Goal: Task Accomplishment & Management: Use online tool/utility

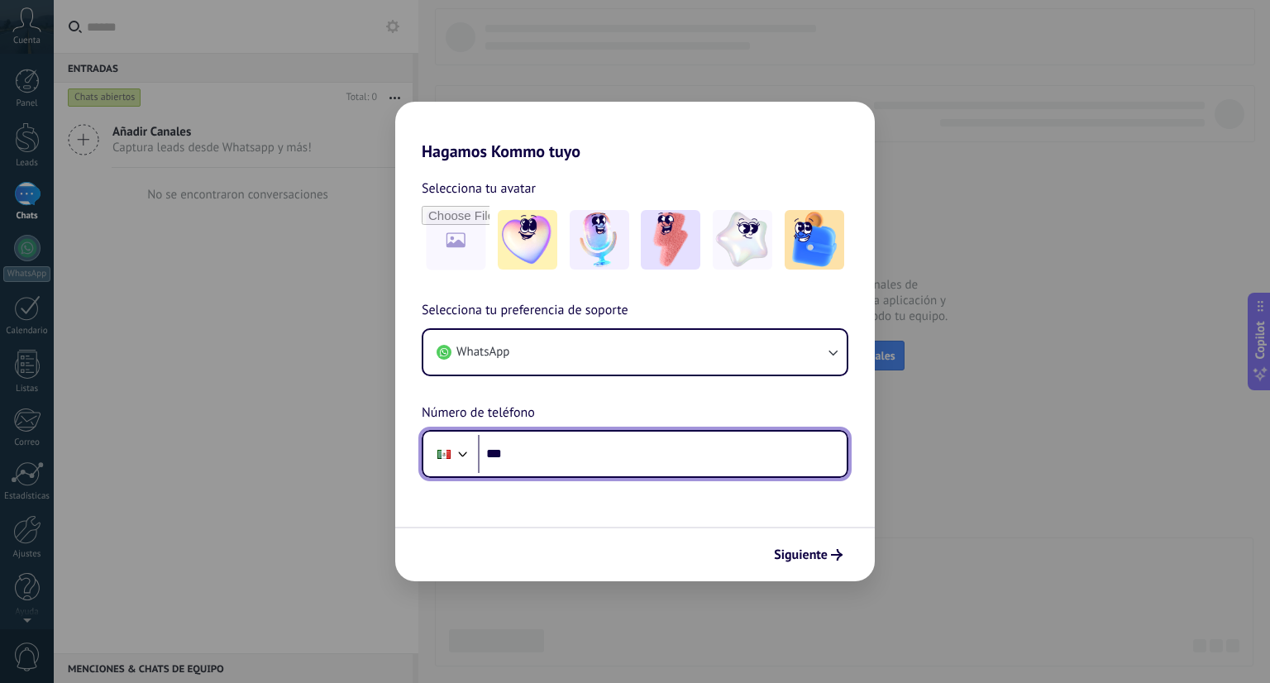
click at [654, 451] on input "***" at bounding box center [662, 454] width 369 height 38
type input "**********"
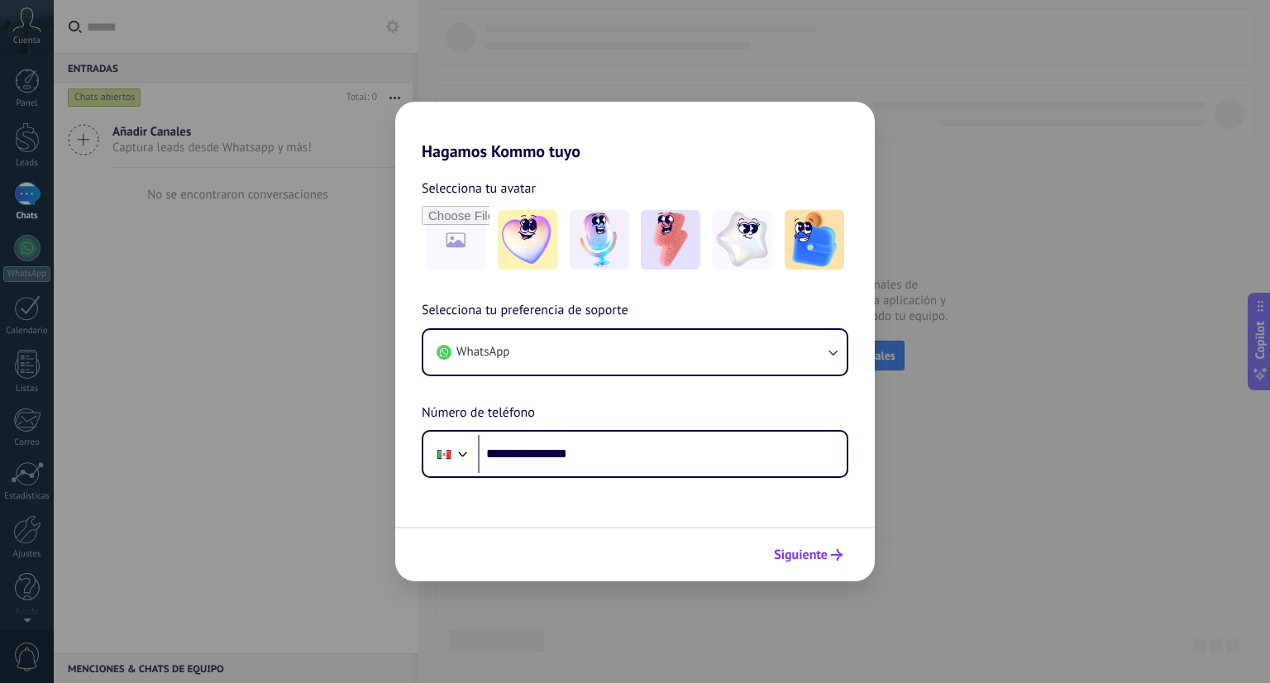
click at [799, 553] on span "Siguiente" at bounding box center [801, 555] width 54 height 12
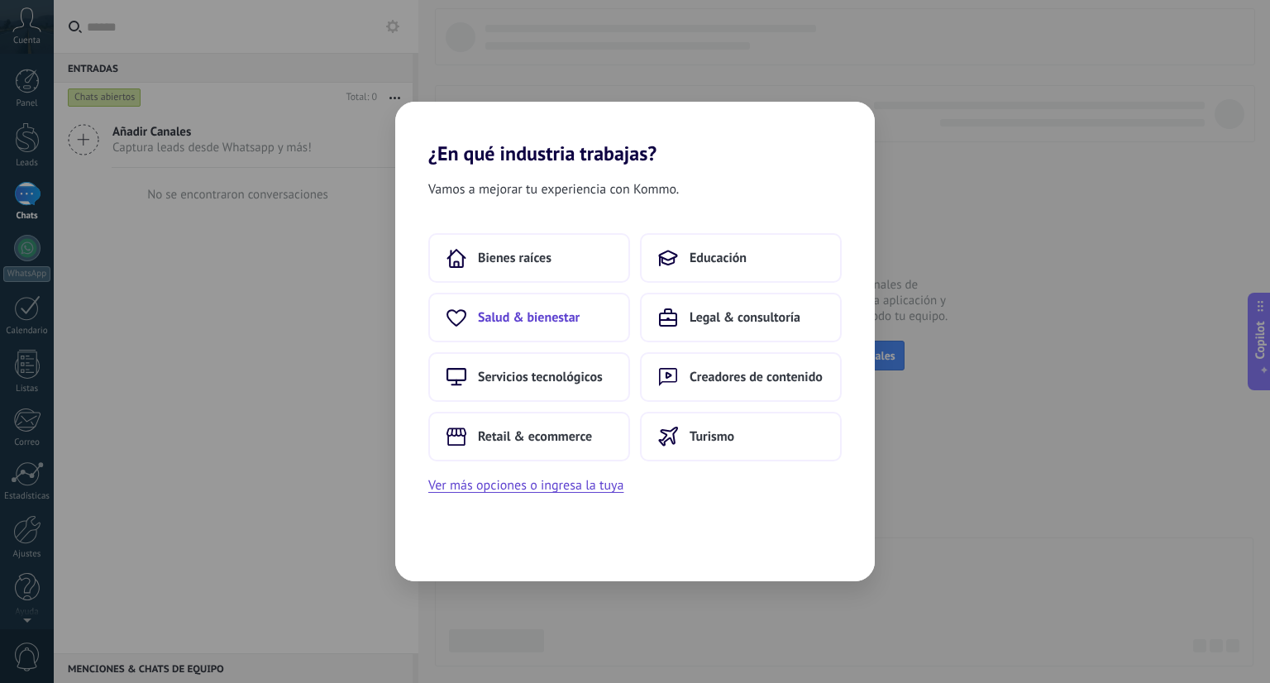
click at [521, 303] on button "Salud & bienestar" at bounding box center [529, 318] width 202 height 50
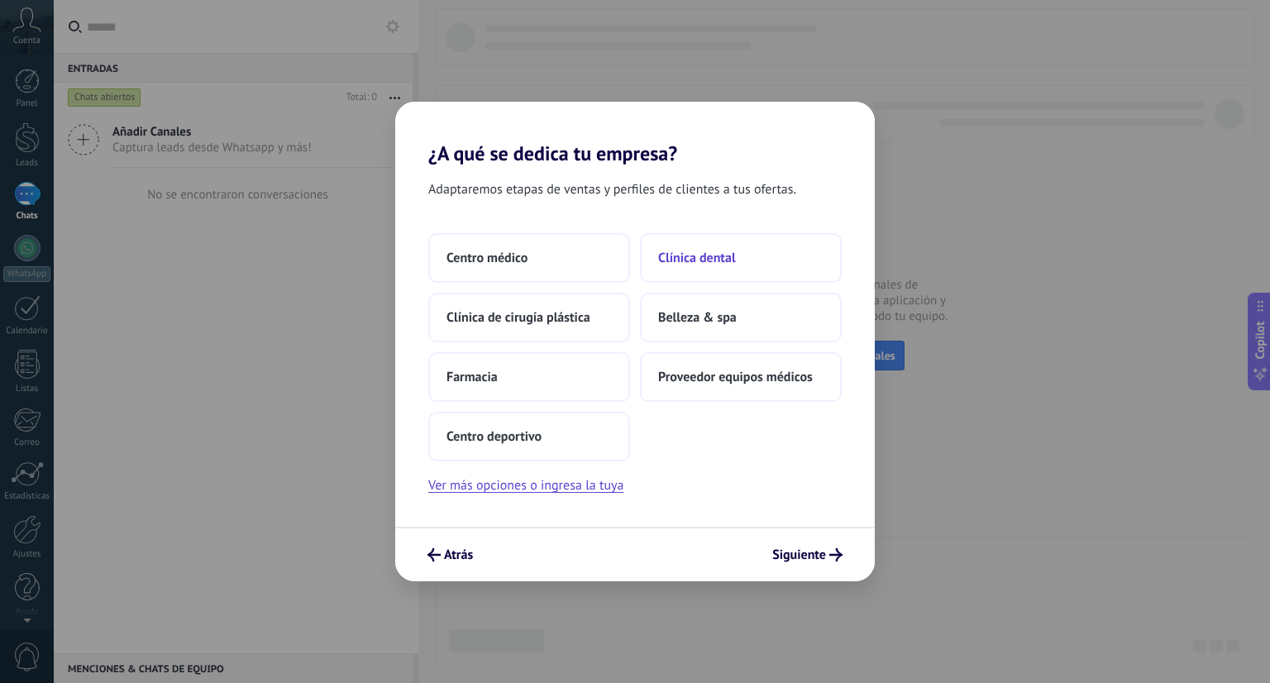
click at [734, 267] on button "Clínica dental" at bounding box center [741, 258] width 202 height 50
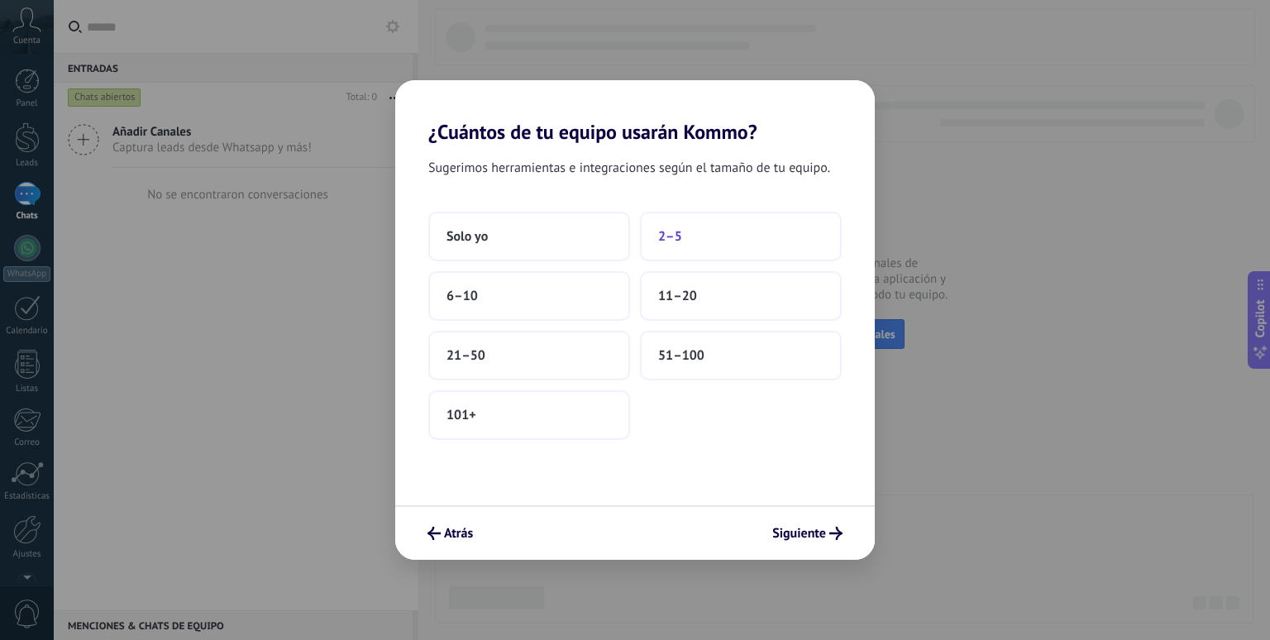
click at [680, 239] on span "2–5" at bounding box center [670, 236] width 24 height 17
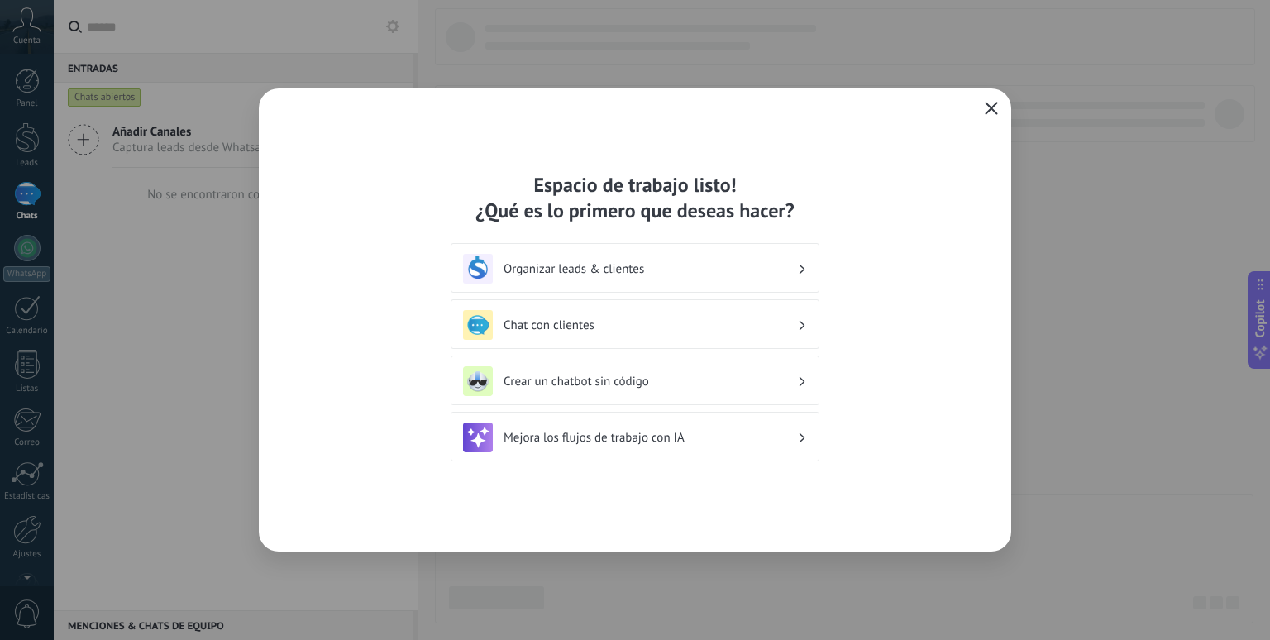
click at [994, 109] on icon "button" at bounding box center [990, 108] width 13 height 13
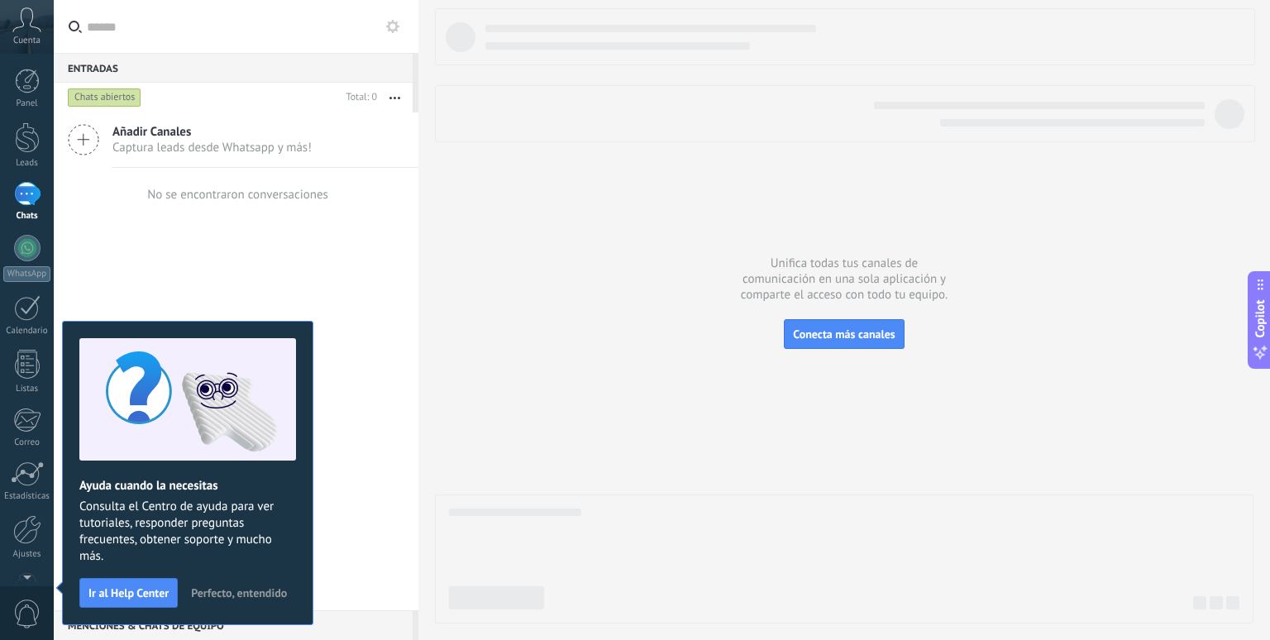
click at [226, 591] on span "Perfecto, entendido" at bounding box center [239, 593] width 96 height 12
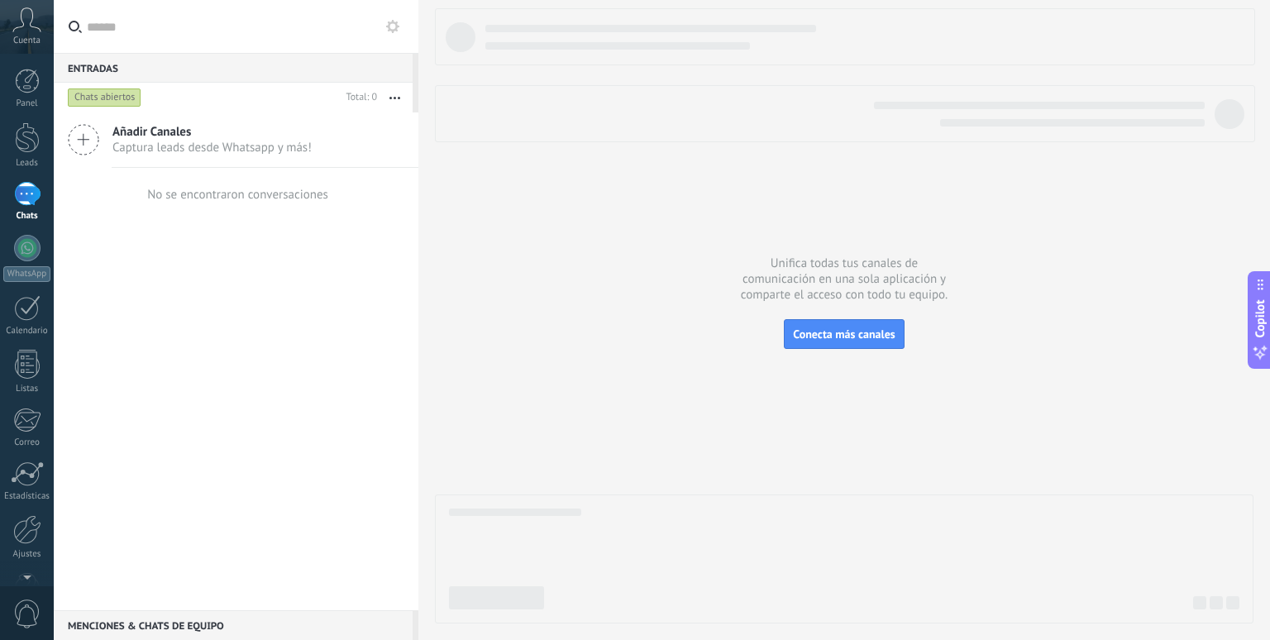
click at [188, 143] on span "Captura leads desde Whatsapp y más!" at bounding box center [211, 148] width 199 height 16
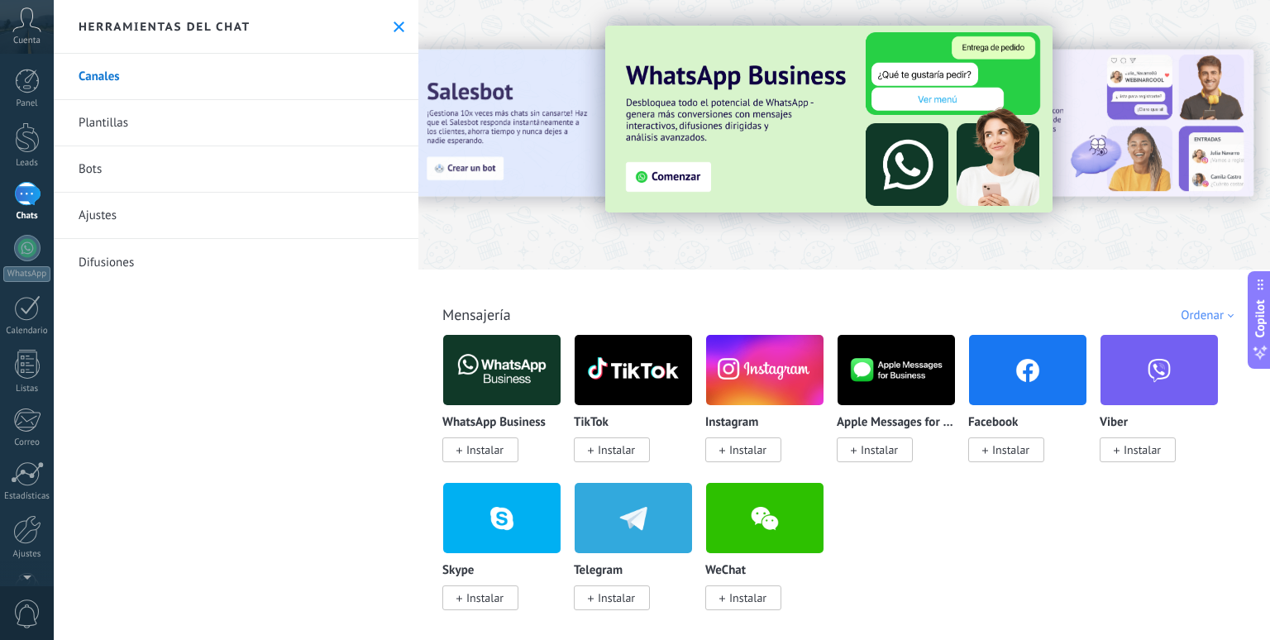
click at [483, 393] on img at bounding box center [501, 370] width 117 height 80
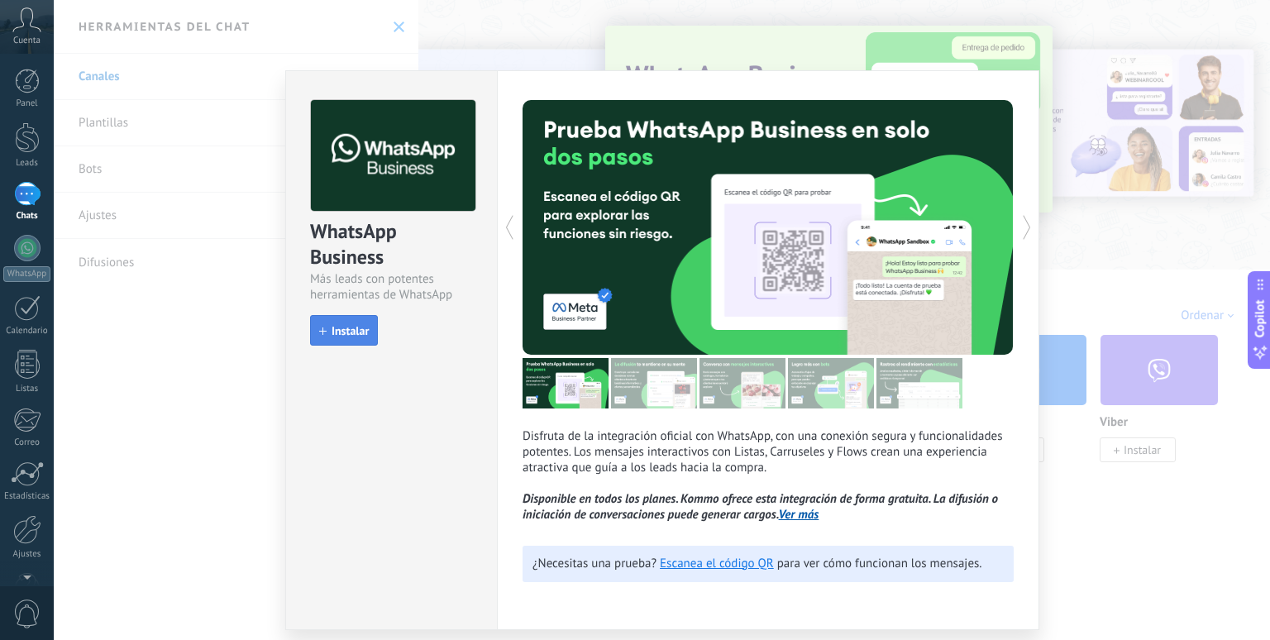
click at [375, 331] on button "Instalar" at bounding box center [344, 330] width 68 height 31
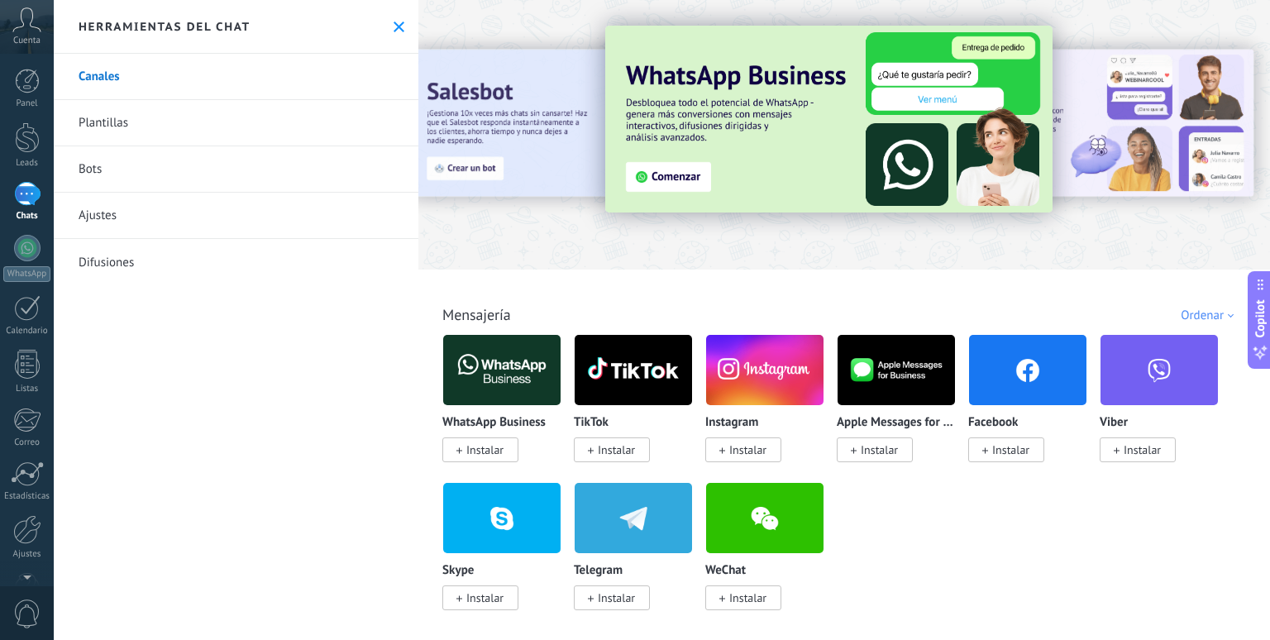
click at [486, 444] on span "Instalar" at bounding box center [484, 449] width 37 height 15
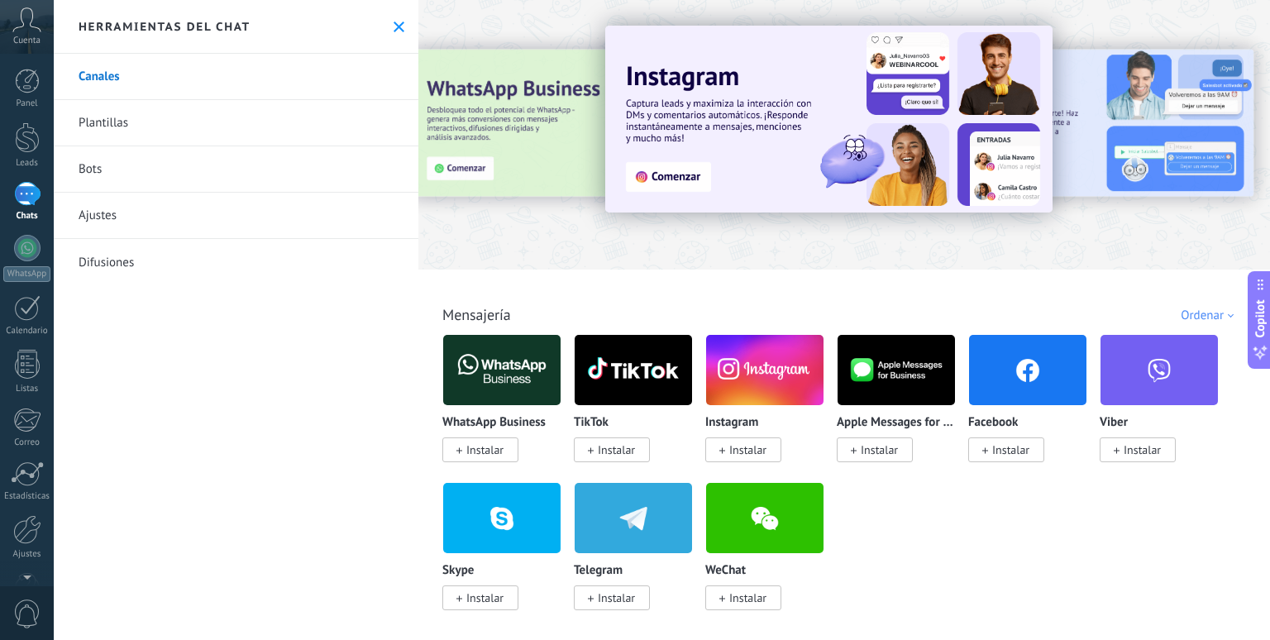
click at [393, 27] on icon at bounding box center [398, 26] width 11 height 11
